Goal: Contribute content: Contribute content

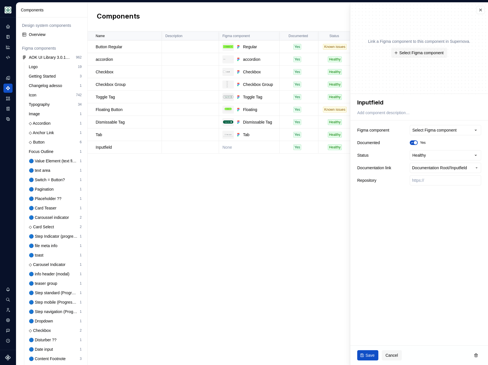
click at [153, 226] on div "Name Description Figma component Documented Status Documentation link Repositor…" at bounding box center [288, 198] width 400 height 334
click at [249, 148] on td "None" at bounding box center [249, 147] width 61 height 13
type textarea "*"
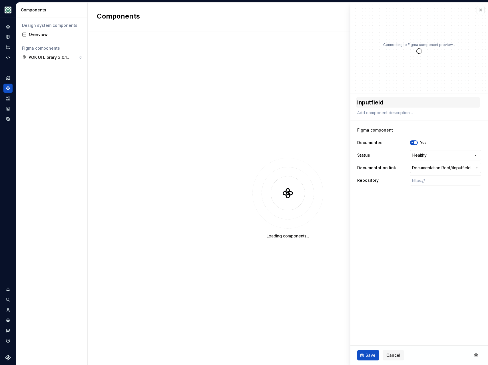
type textarea "*"
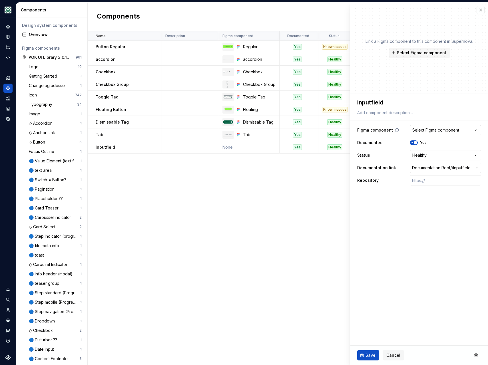
click at [431, 131] on div "Select Figma component" at bounding box center [435, 130] width 47 height 6
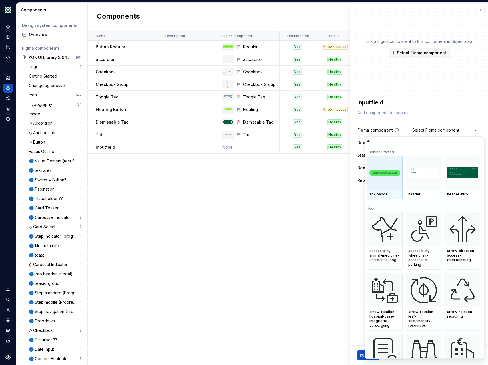
type input "*"
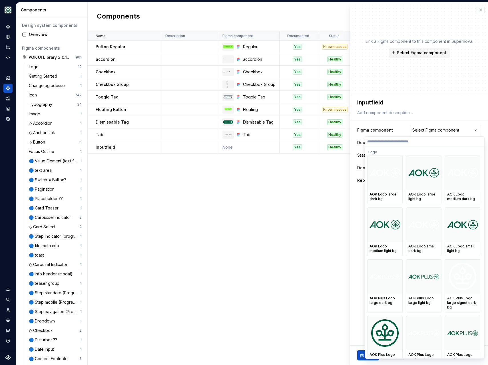
click at [255, 226] on html "Mein Leben S Design system data Components Design system components Overview Fi…" at bounding box center [244, 182] width 488 height 365
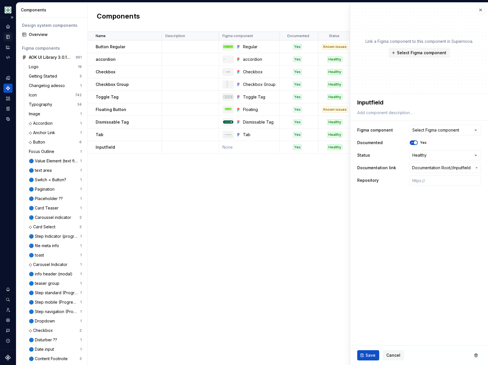
click at [9, 35] on icon "Documentation" at bounding box center [7, 36] width 5 height 5
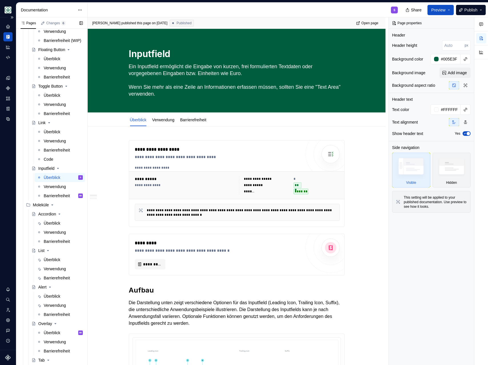
scroll to position [130, 0]
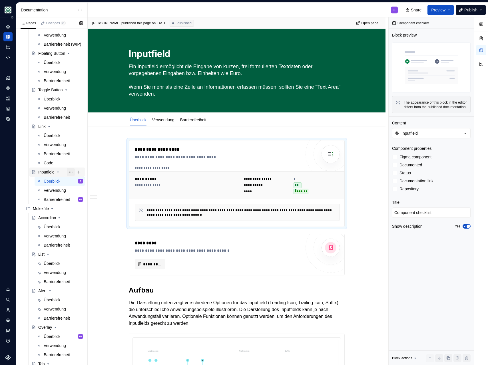
click at [67, 171] on button "Page tree" at bounding box center [71, 172] width 8 height 8
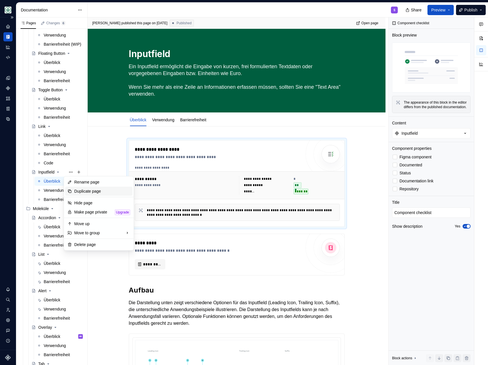
click at [89, 191] on div "Duplicate page" at bounding box center [102, 191] width 56 height 6
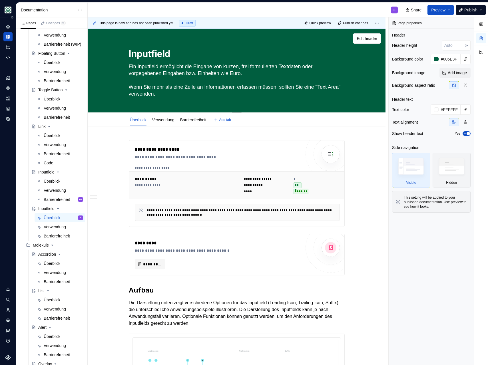
click at [171, 49] on textarea "Inputfield" at bounding box center [236, 54] width 216 height 14
type textarea "*"
type textarea "D"
type textarea "*"
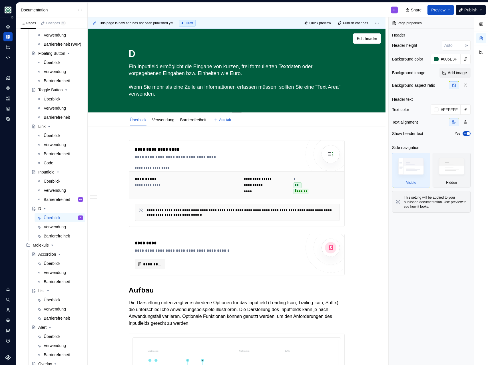
type textarea "Dr"
type textarea "*"
type textarea "Dro"
type textarea "*"
type textarea "Drop"
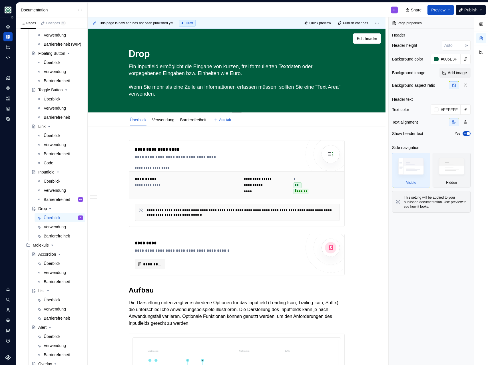
type textarea "*"
type textarea "Dropd"
type textarea "*"
type textarea "Dropdo"
type textarea "*"
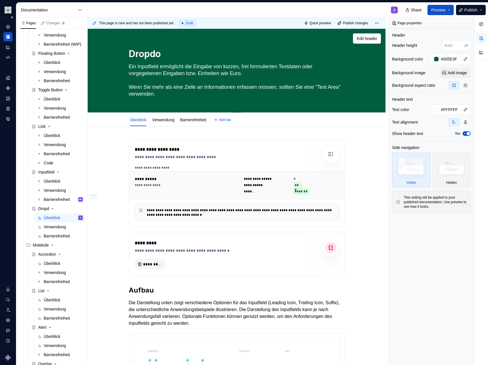
type textarea "Dropdow"
type textarea "*"
type textarea "Dropdown"
type textarea "*"
type textarea "Dropdown"
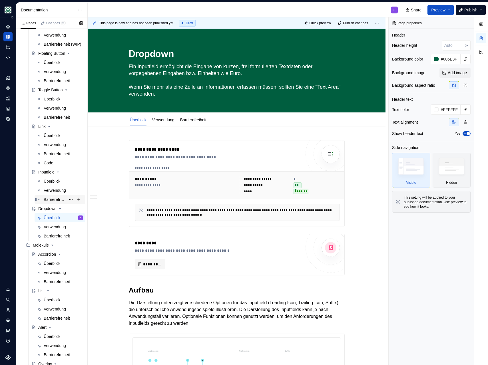
type textarea "*"
type textarea "Dropdown"
click at [67, 210] on button "Page tree" at bounding box center [71, 209] width 8 height 8
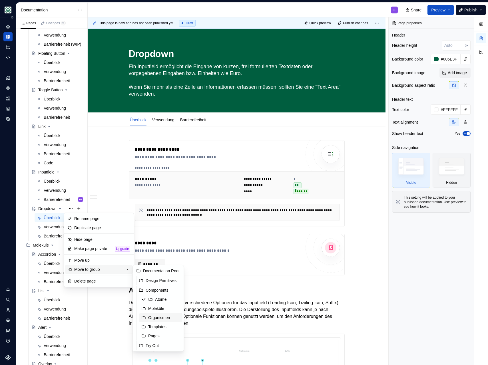
click at [161, 318] on div "Organismen" at bounding box center [164, 318] width 32 height 6
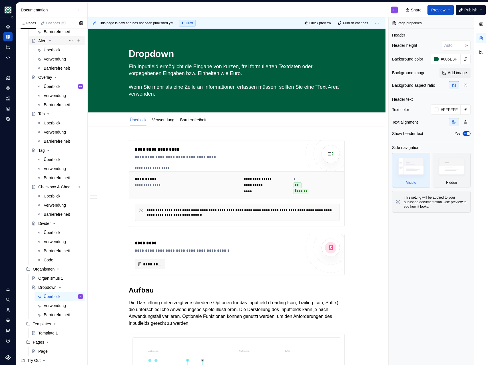
scroll to position [406, 0]
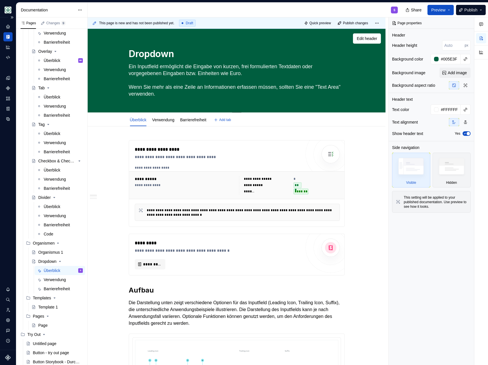
click at [145, 74] on textarea "Ein Inputfield ermöglicht die Eingabe von kurzen, frei formulierten Textdaten o…" at bounding box center [236, 80] width 216 height 37
click at [132, 69] on textarea "Ein Inputfield ermöglicht die Eingabe von kurzen, frei formulierten Textdaten o…" at bounding box center [236, 80] width 216 height 37
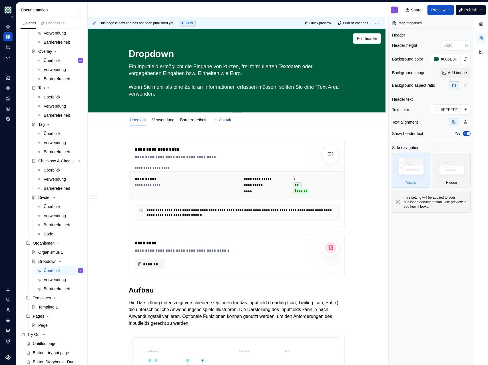
click at [132, 69] on textarea "Ein Inputfield ermöglicht die Eingabe von kurzen, frei formulierten Textdaten o…" at bounding box center [236, 80] width 216 height 37
type textarea "*"
type textarea "Wenn Sie mehr als eine Zeile an Informationen erfassen müssen, sollten Sie eine…"
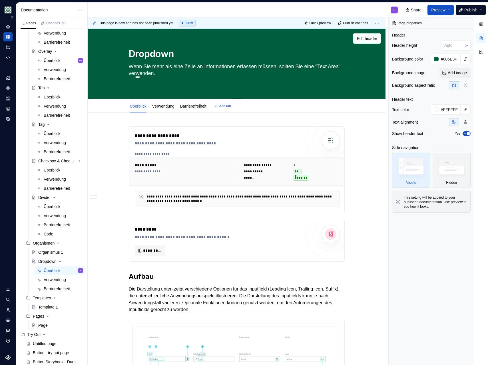
click at [131, 71] on textarea "Wenn Sie mehr als eine Zeile an Informationen erfassen müssen, sollten Sie eine…" at bounding box center [236, 73] width 216 height 23
type textarea "*"
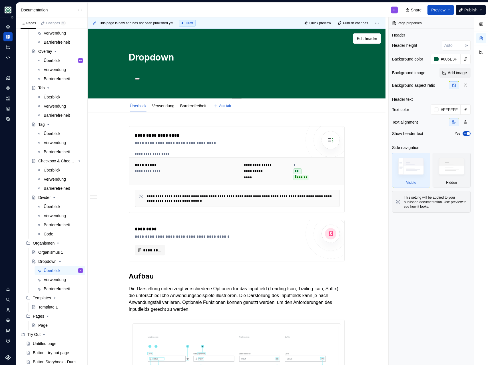
type textarea "*"
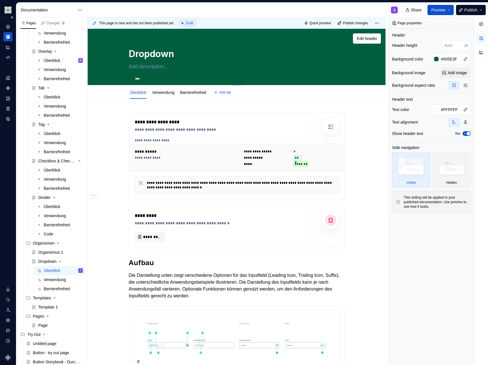
paste textarea "Eine Dropdown-Komponente ermöglicht Nutzenden, eine Auswahl aus einer Liste ver…"
type textarea "*"
type textarea "Eine Dropdown-Komponente ermöglicht Nutzenden, eine Auswahl aus einer Liste ver…"
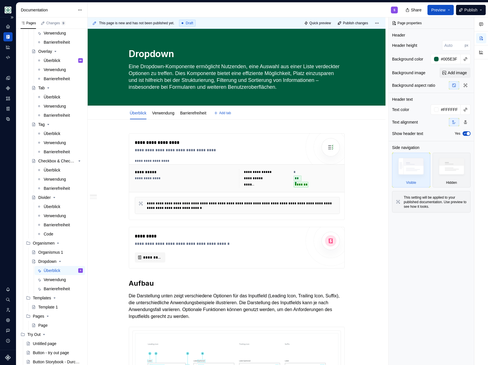
type textarea "*"
type textarea "Eine Dropdown-Komponente ermöglicht Nutzenden, eine Auswahl aus einer Liste ver…"
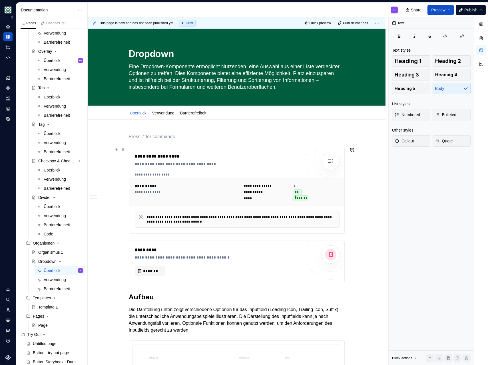
click at [153, 181] on div "**********" at bounding box center [236, 192] width 209 height 23
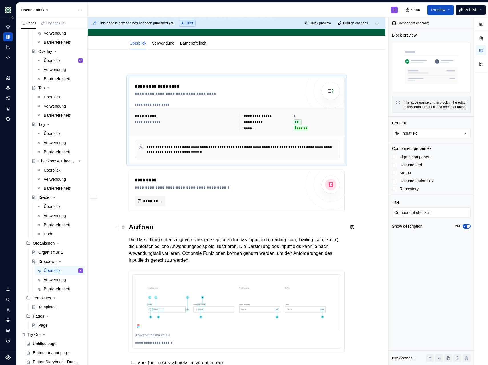
scroll to position [70, 0]
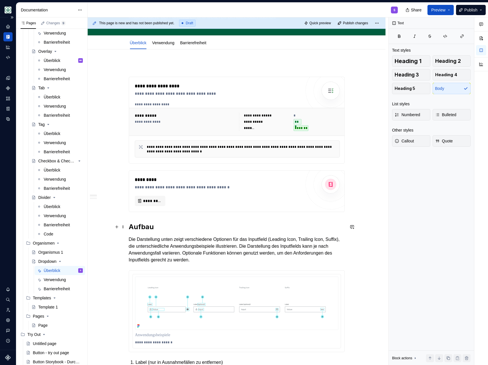
click at [162, 229] on h2 "Aufbau" at bounding box center [237, 226] width 216 height 9
click at [192, 67] on p at bounding box center [237, 66] width 216 height 7
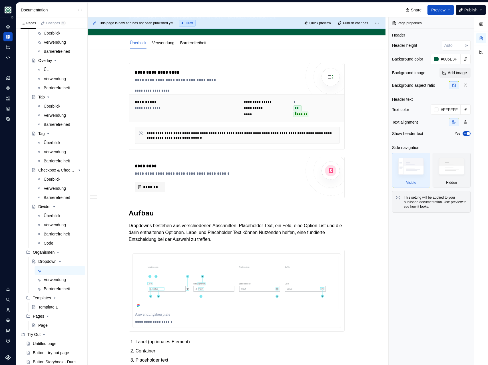
type textarea "*"
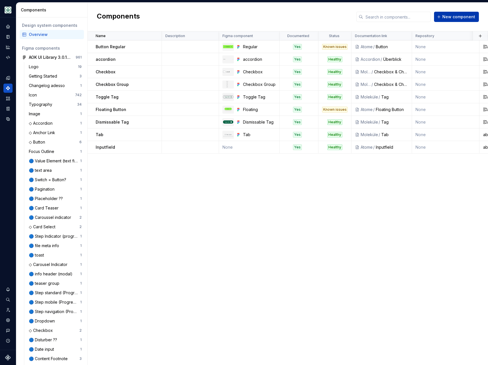
click at [457, 15] on span "New component" at bounding box center [458, 17] width 33 height 6
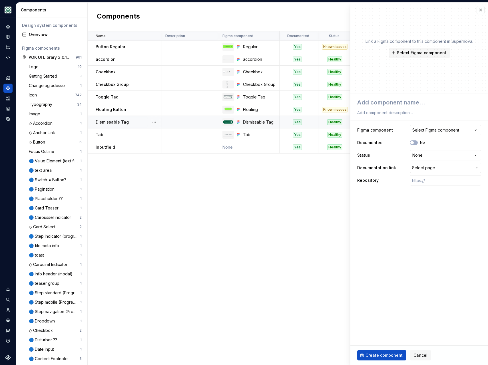
type textarea "*"
type textarea "D"
type textarea "*"
type textarea "Dr"
type textarea "*"
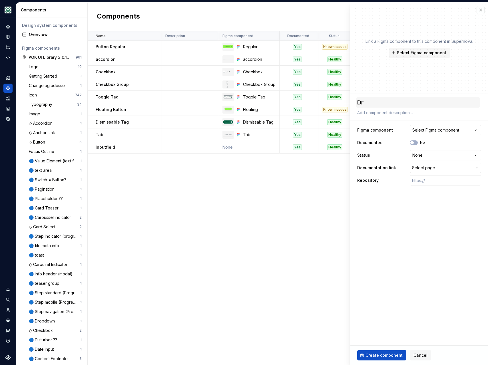
type textarea "Dro"
type textarea "*"
type textarea "Drop"
type textarea "*"
type textarea "Dropd"
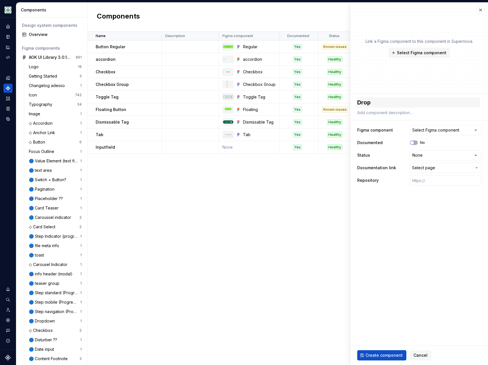
type textarea "*"
type textarea "Dropdo"
type textarea "*"
type textarea "Dropdow"
type textarea "*"
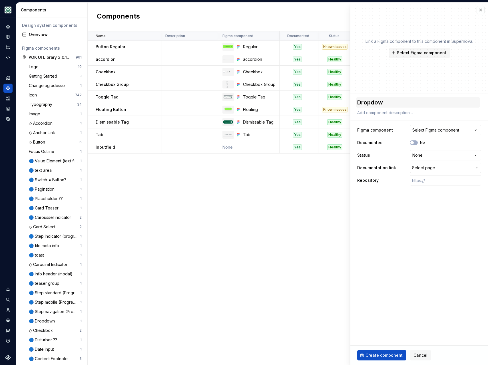
type textarea "Dropdown"
type textarea "*"
type textarea "Dropdown"
click at [434, 129] on div "Select Figma component" at bounding box center [435, 130] width 47 height 6
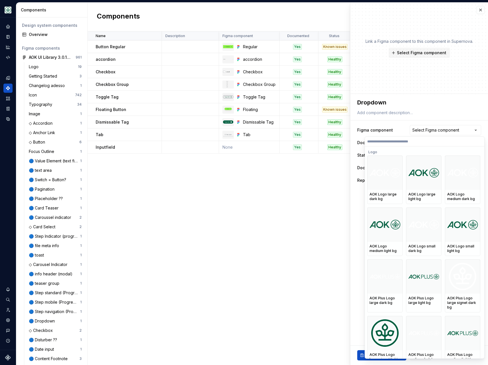
click at [434, 129] on html "Mein Leben S Design system data Components Design system components Overview Fi…" at bounding box center [244, 182] width 488 height 365
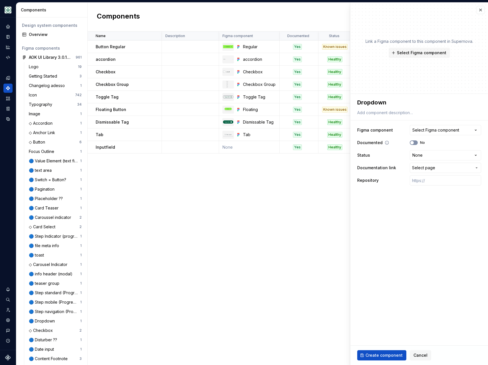
click at [414, 142] on button "No" at bounding box center [414, 142] width 8 height 5
type textarea "*"
click at [424, 155] on html "Mein Leben S Design system data Components Design system components Overview Fi…" at bounding box center [244, 182] width 488 height 365
select select "**********"
type textarea "*"
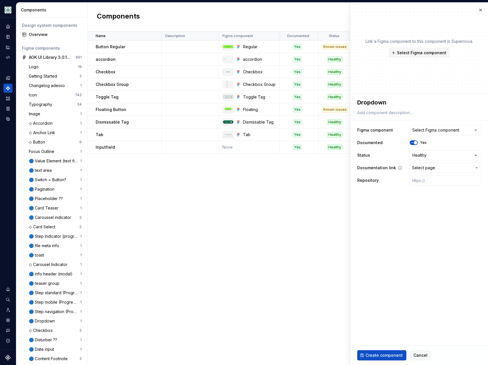
click at [429, 166] on span "Select page" at bounding box center [423, 168] width 23 height 6
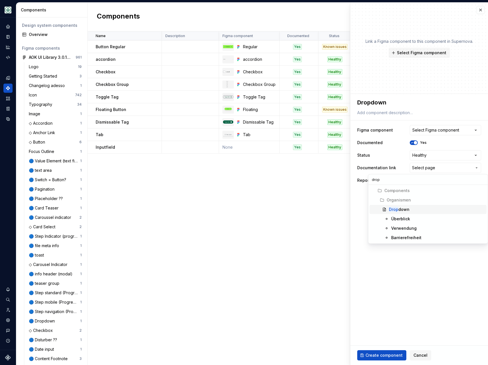
type input "drop"
click at [407, 208] on div "Drop down" at bounding box center [399, 210] width 21 height 6
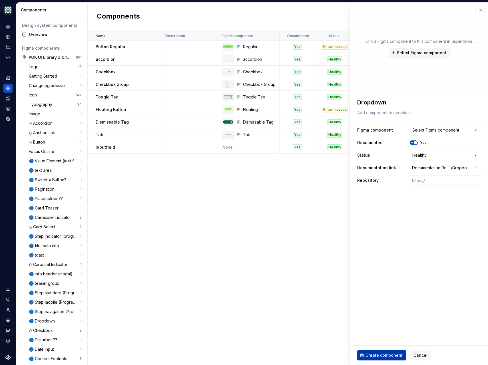
click at [385, 359] on button "Create component" at bounding box center [381, 355] width 49 height 10
type textarea "*"
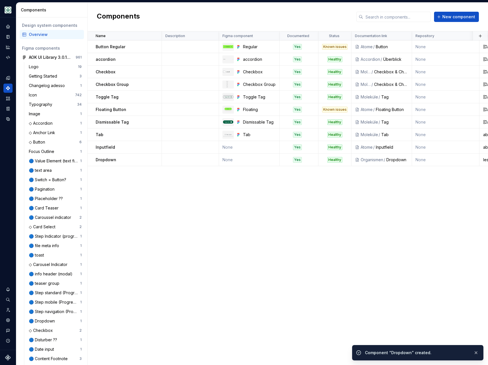
click at [194, 215] on div "Name Description Figma component Documented Status Documentation link Repositor…" at bounding box center [288, 198] width 400 height 334
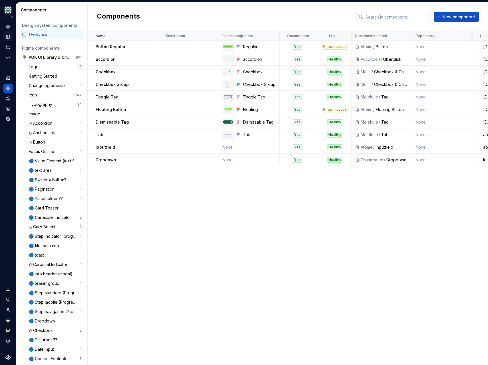
click at [9, 35] on icon "Documentation" at bounding box center [7, 36] width 5 height 5
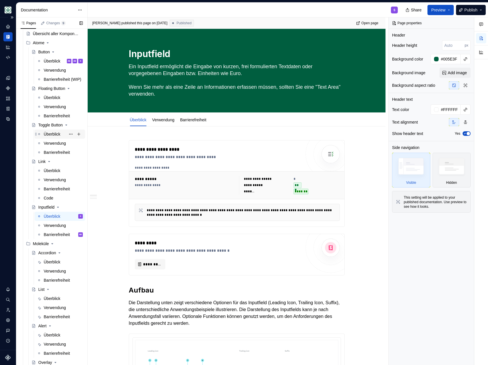
scroll to position [26, 0]
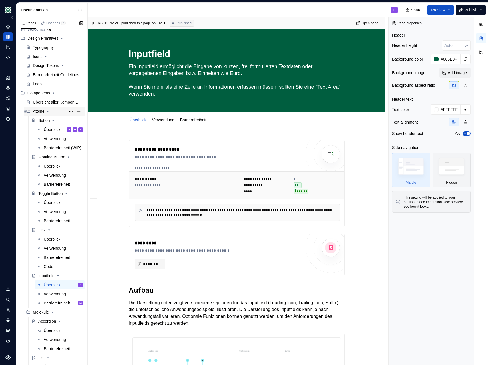
click at [46, 112] on icon "Page tree" at bounding box center [47, 111] width 5 height 5
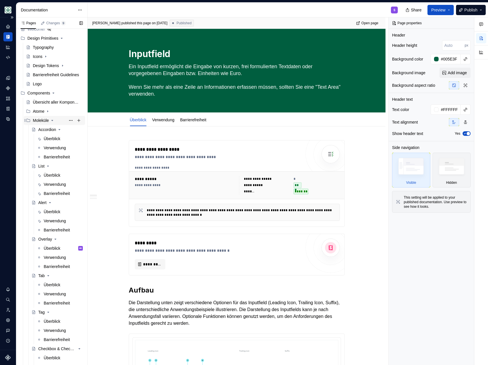
click at [51, 121] on div "Moleküle" at bounding box center [58, 120] width 50 height 8
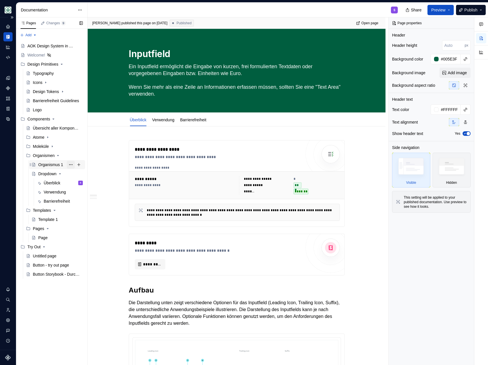
click at [70, 165] on button "Page tree" at bounding box center [71, 165] width 8 height 8
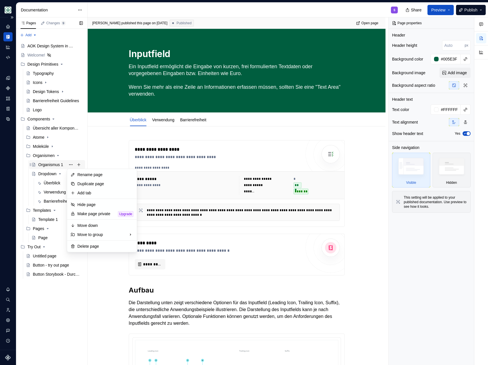
click at [70, 166] on div "Pages Changes 9 Add Accessibility guide for tree Page tree. Navigate the tree w…" at bounding box center [51, 191] width 71 height 348
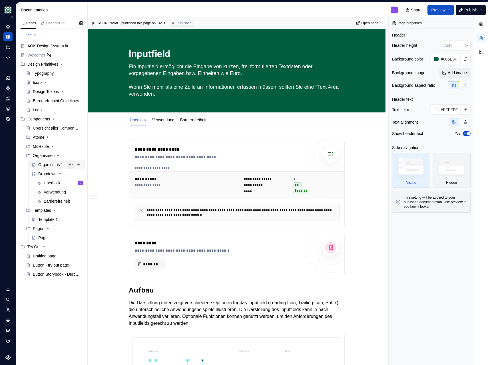
click at [70, 165] on button "Page tree" at bounding box center [71, 165] width 8 height 8
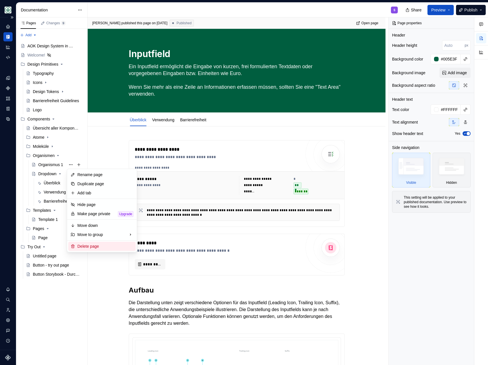
click at [89, 246] on div "Delete page" at bounding box center [105, 246] width 56 height 6
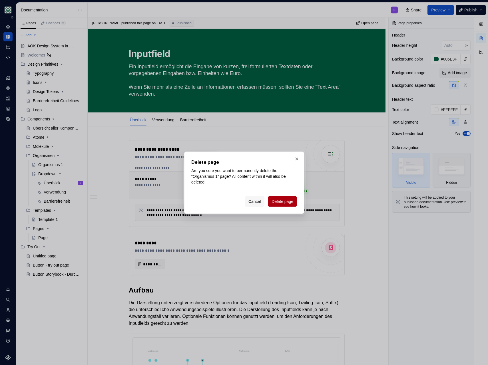
click at [281, 205] on button "Delete page" at bounding box center [282, 201] width 29 height 10
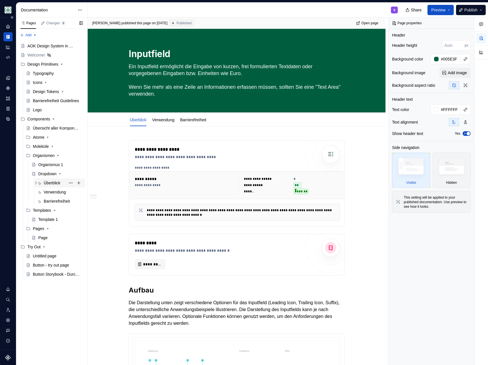
click at [52, 182] on div "Überblick" at bounding box center [52, 183] width 17 height 6
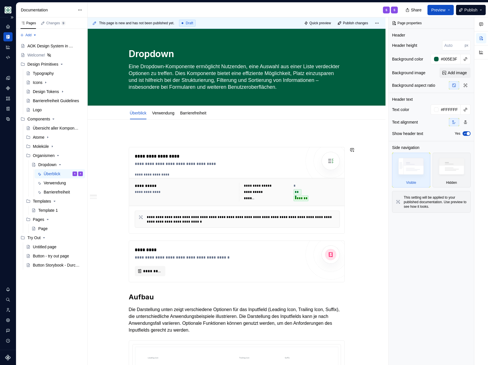
click at [181, 134] on p at bounding box center [237, 136] width 216 height 7
click at [121, 136] on span at bounding box center [123, 137] width 5 height 8
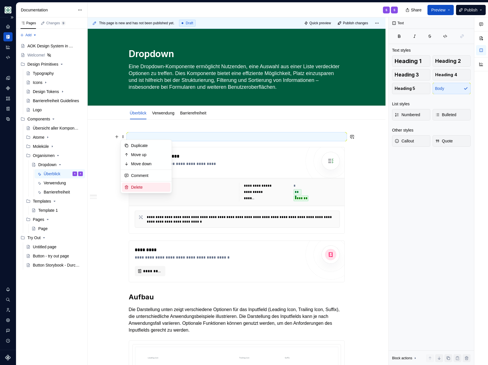
click at [139, 184] on div "Delete" at bounding box center [149, 187] width 37 height 6
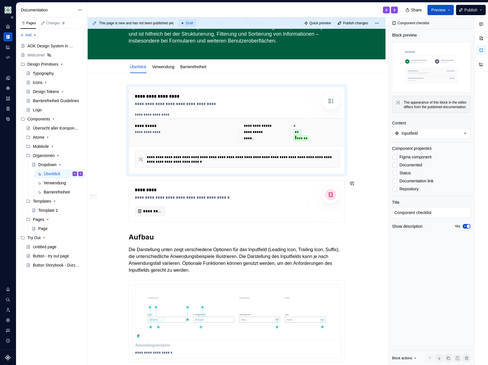
scroll to position [48, 0]
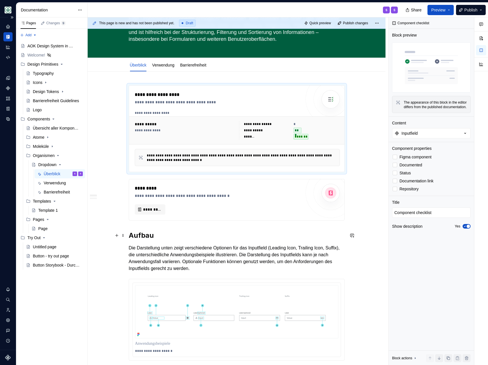
click at [175, 238] on h2 "Aufbau" at bounding box center [237, 235] width 216 height 9
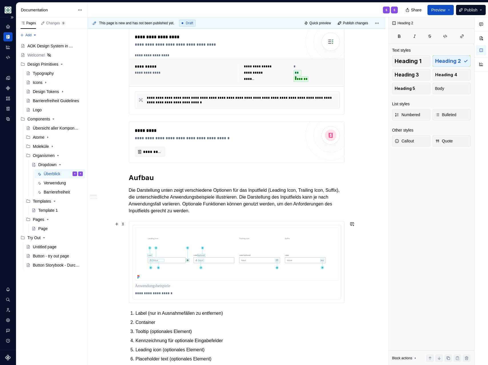
scroll to position [109, 0]
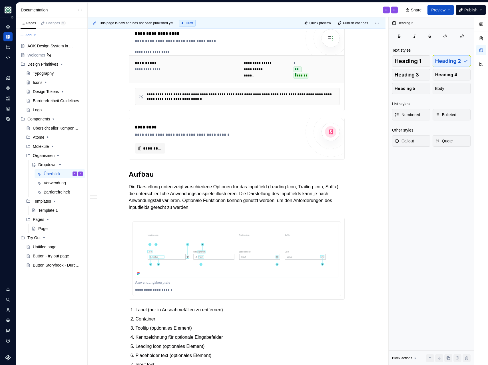
type textarea "*"
click at [157, 187] on p "Die Darstellung unten zeigt verschiedene Optionen für das Inputfield (Leading I…" at bounding box center [237, 197] width 216 height 27
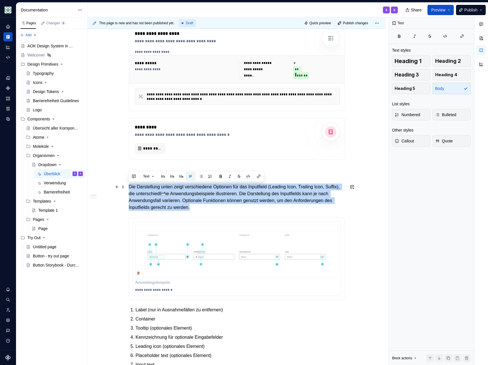
click at [157, 187] on p "Die Darstellung unten zeigt verschiedene Optionen für das Inputfield (Leading I…" at bounding box center [237, 197] width 216 height 27
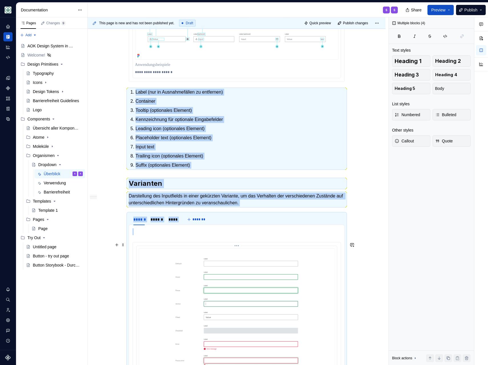
scroll to position [321, 0]
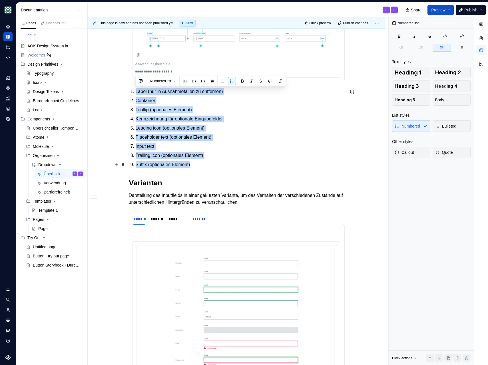
drag, startPoint x: 135, startPoint y: 303, endPoint x: 200, endPoint y: 167, distance: 150.4
click at [200, 167] on ol "Label (nur in Ausnahmefällen zu entfernen) Container Tooltip (optionales Elemen…" at bounding box center [240, 128] width 209 height 80
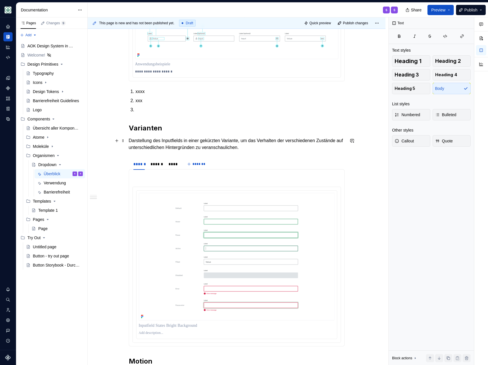
click at [162, 143] on p "Darstellung des Inputfields in einer gekürzten Variante, um das Verhalten der v…" at bounding box center [237, 144] width 216 height 14
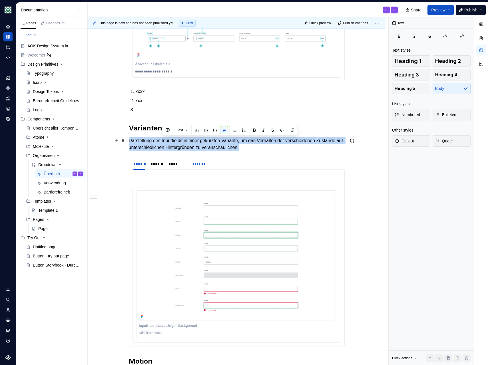
click at [162, 143] on p "Darstellung des Inputfields in einer gekürzten Variante, um das Verhalten der v…" at bounding box center [237, 144] width 216 height 14
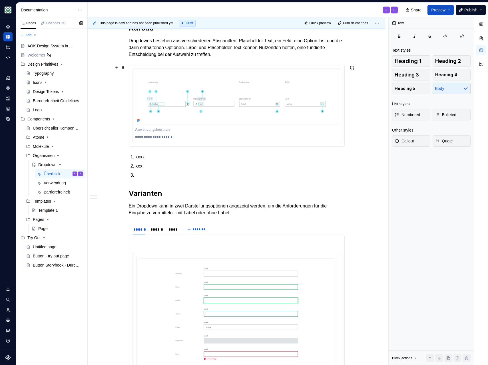
scroll to position [247, 0]
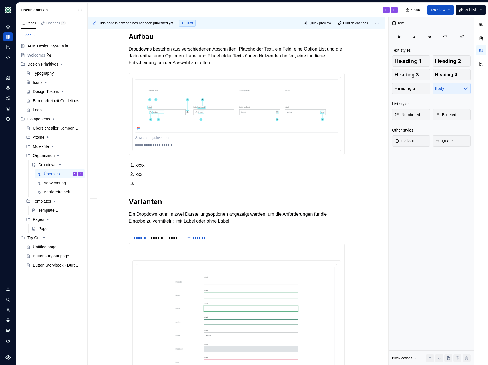
click at [140, 166] on p "xxxx" at bounding box center [240, 165] width 209 height 7
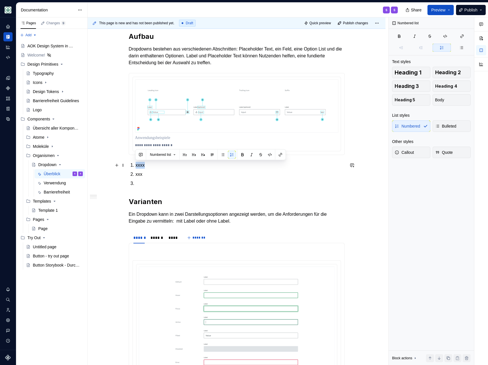
click at [140, 166] on p "xxxx" at bounding box center [240, 165] width 209 height 7
click at [139, 173] on p "xxx" at bounding box center [240, 174] width 209 height 7
click at [136, 177] on p "xxx" at bounding box center [240, 174] width 209 height 7
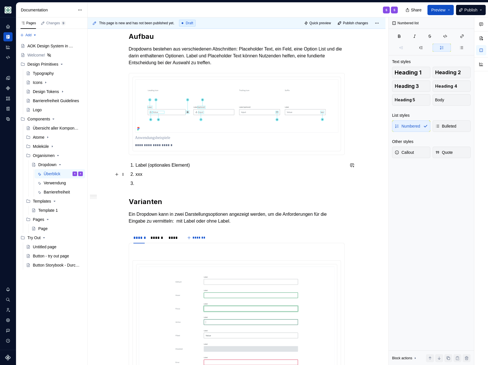
click at [139, 177] on p "xxx" at bounding box center [240, 174] width 209 height 7
click at [141, 184] on p at bounding box center [240, 183] width 209 height 7
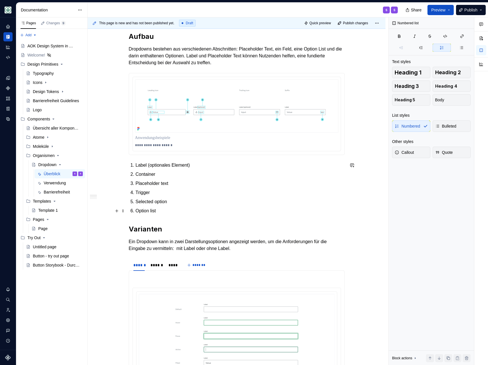
click at [190, 206] on ol "Label (optionales Element) Container Placeholder text Trigger Selected option O…" at bounding box center [240, 188] width 209 height 53
click at [178, 206] on ol "Label (optionales Element) Container Placeholder text Trigger Selected option O…" at bounding box center [240, 188] width 209 height 53
click at [175, 207] on ol "Label (optionales Element) Container Placeholder text Trigger Selected option O…" at bounding box center [240, 188] width 209 height 53
click at [194, 245] on p "Ein Dropdown kann in zwei Darstellungsoptionen angezeigt werden, um die Anforde…" at bounding box center [237, 245] width 216 height 14
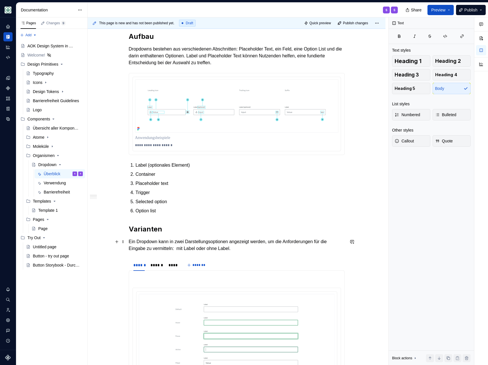
click at [253, 249] on p "Ein Dropdown kann in zwei Darstellungsoptionen angezeigt werden, um die Anforde…" at bounding box center [237, 245] width 216 height 14
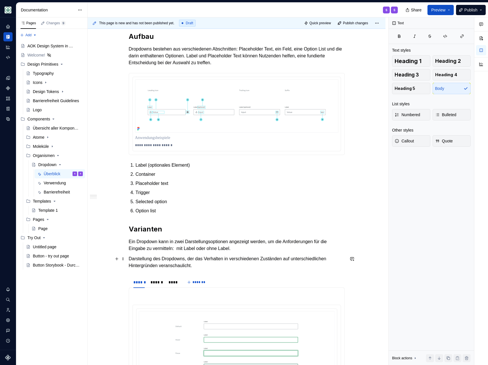
click at [217, 265] on p "Darstellung des Dropdowns, der das Verhalten in verschiedenen Zuständen auf unt…" at bounding box center [237, 262] width 216 height 14
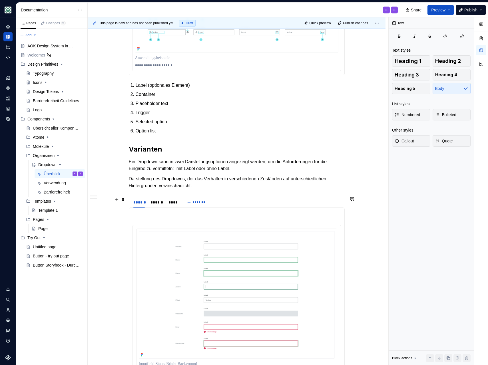
scroll to position [327, 0]
click at [205, 184] on p "Darstellung des Dropdowns, der das Verhalten in verschiedenen Zuständen auf unt…" at bounding box center [237, 182] width 216 height 14
type textarea "*"
